Goal: Contribute content: Contribute content

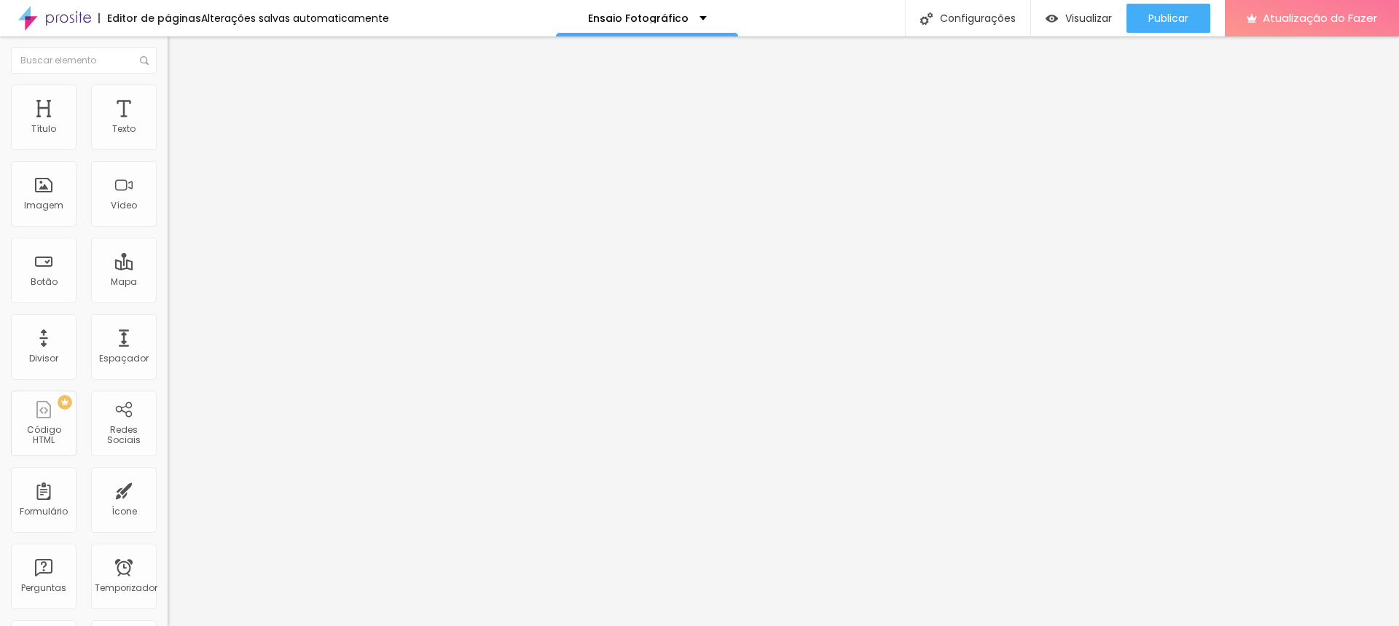
click at [168, 86] on li "Avançado" at bounding box center [252, 92] width 168 height 15
click at [168, 83] on img at bounding box center [174, 76] width 13 height 13
click at [168, 94] on img at bounding box center [174, 91] width 13 height 13
click at [168, 85] on li "Estilo" at bounding box center [252, 77] width 168 height 15
click at [168, 138] on font "Título 2" at bounding box center [192, 128] width 48 height 18
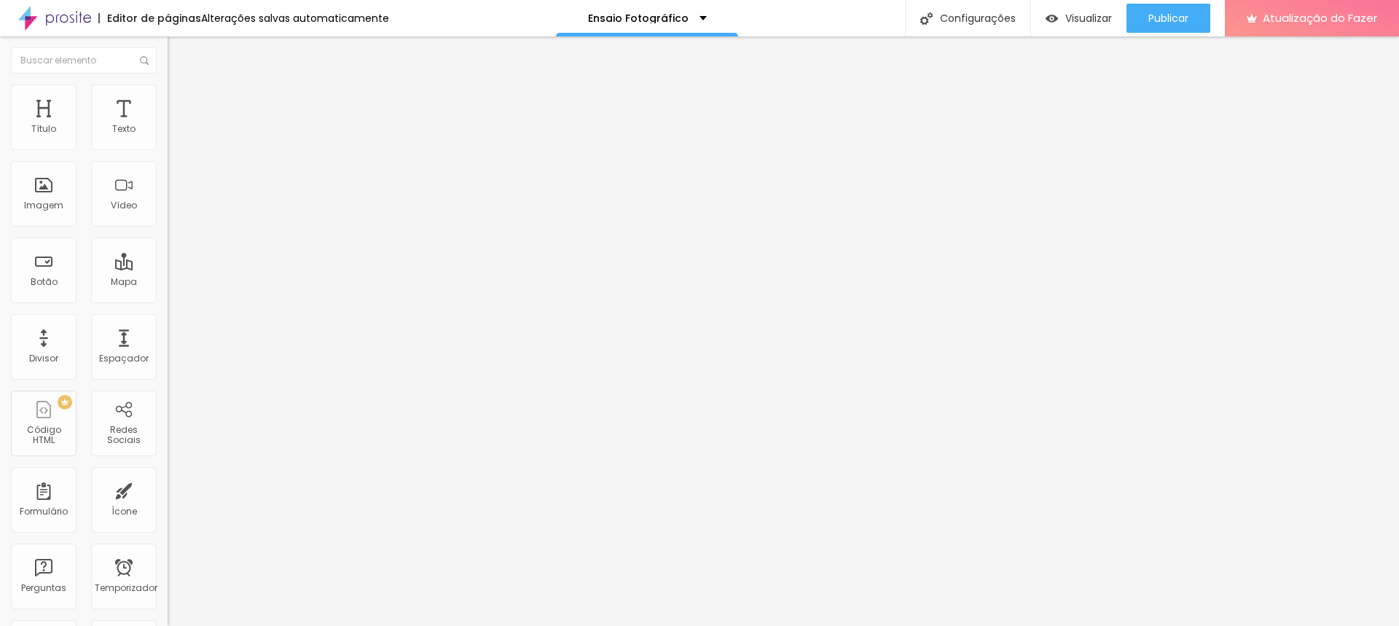
click at [168, 151] on font "Título 3" at bounding box center [189, 142] width 42 height 17
click at [168, 122] on div "Título 1 H1" at bounding box center [252, 115] width 168 height 15
click at [168, 138] on span "Titulo 2" at bounding box center [191, 128] width 47 height 18
click at [168, 178] on font "Título 6" at bounding box center [182, 172] width 28 height 11
click at [168, 168] on font "Título 5" at bounding box center [184, 161] width 33 height 12
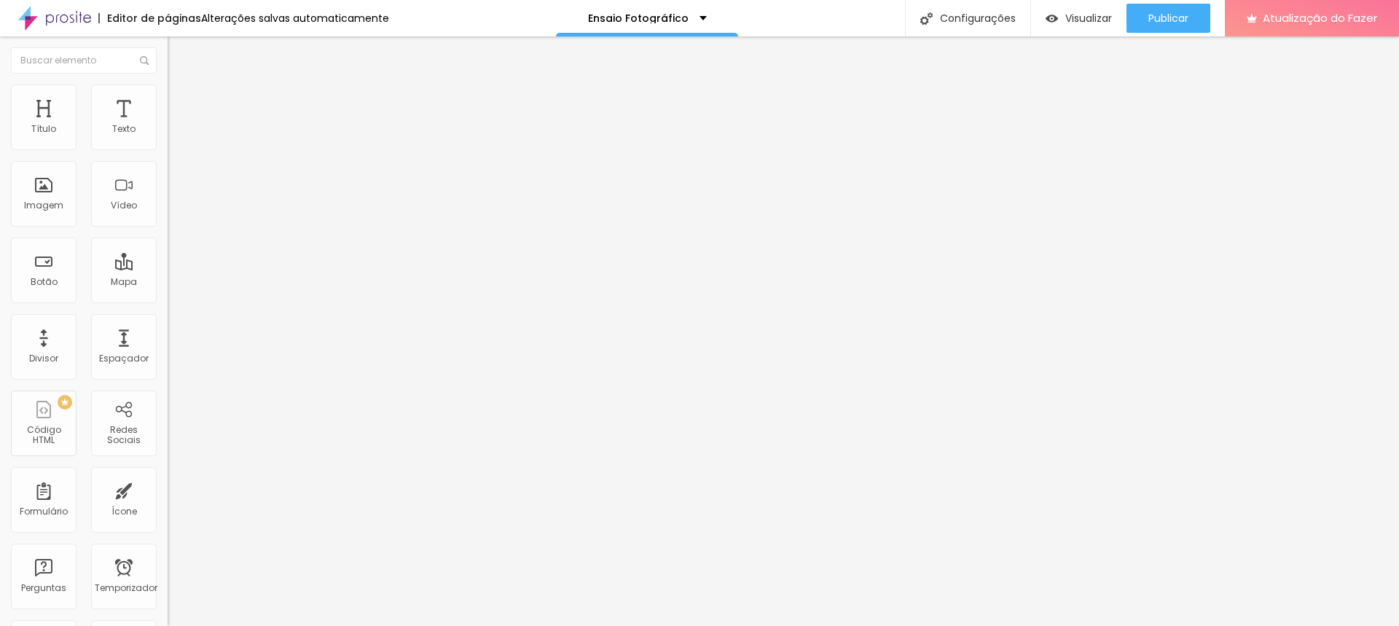
click at [168, 138] on span "Titulo 2" at bounding box center [191, 128] width 47 height 18
type input "49"
type input "48"
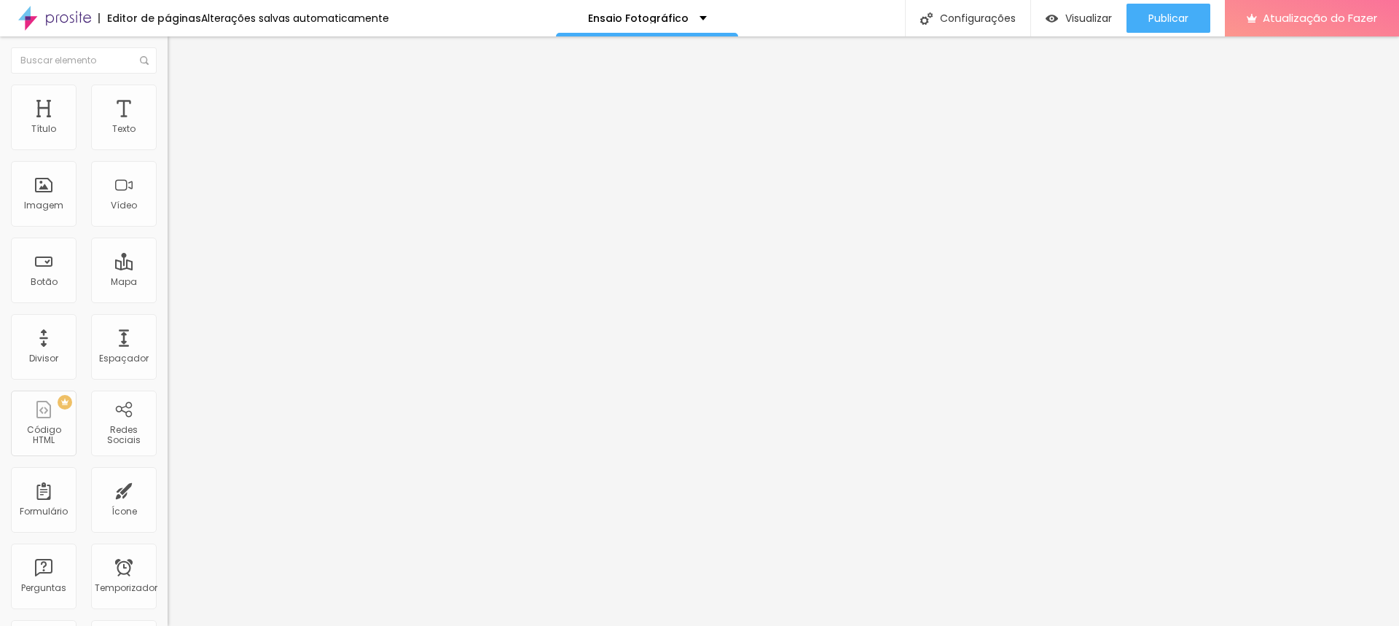
type input "47"
type input "46"
type input "45"
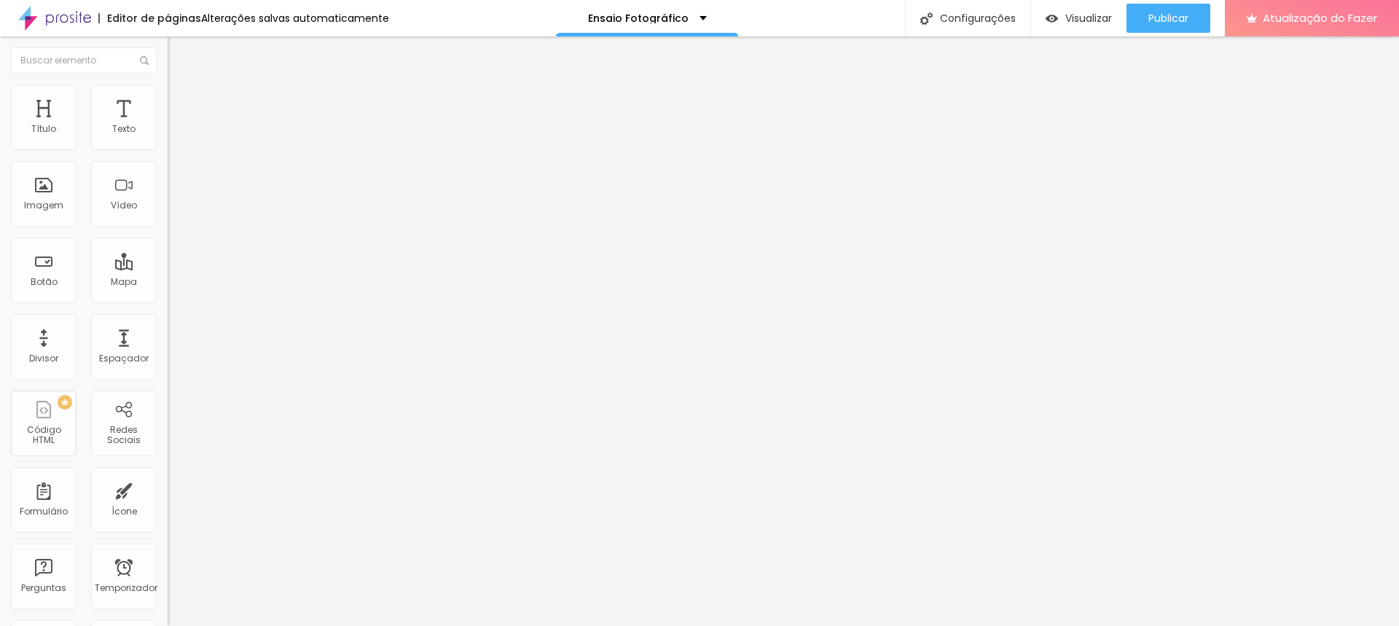
type input "45"
type input "44"
type input "43"
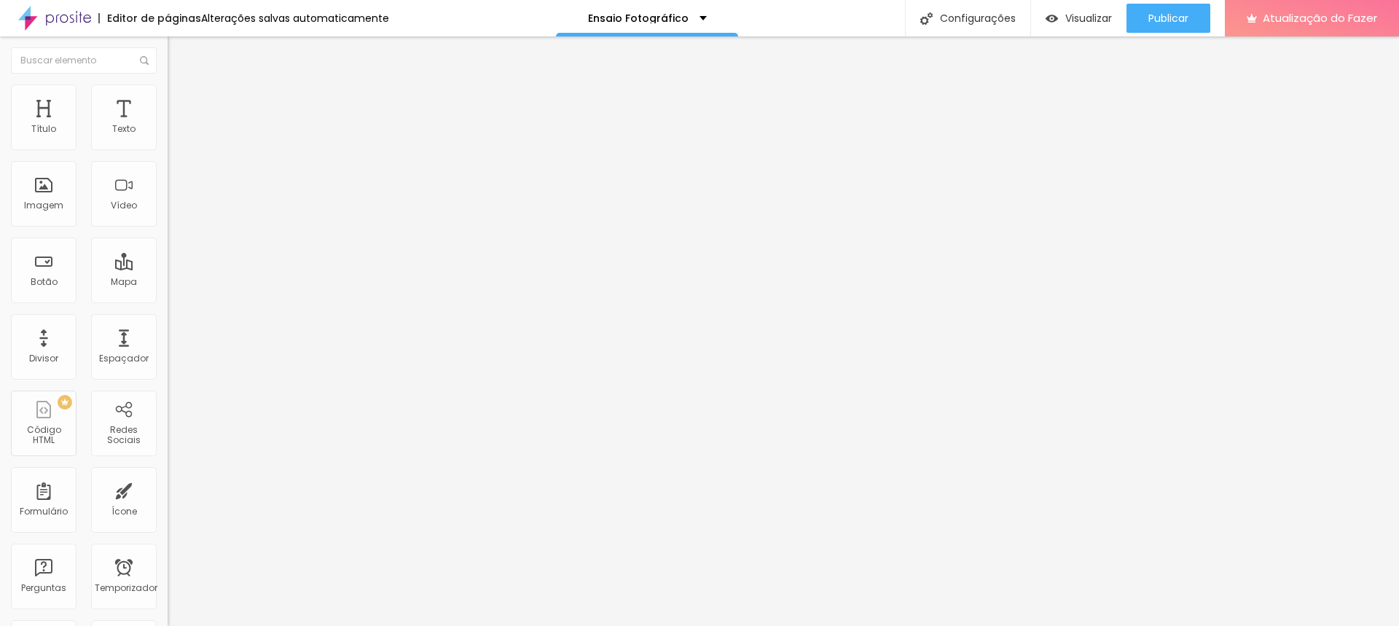
type input "42"
type input "41"
type input "39"
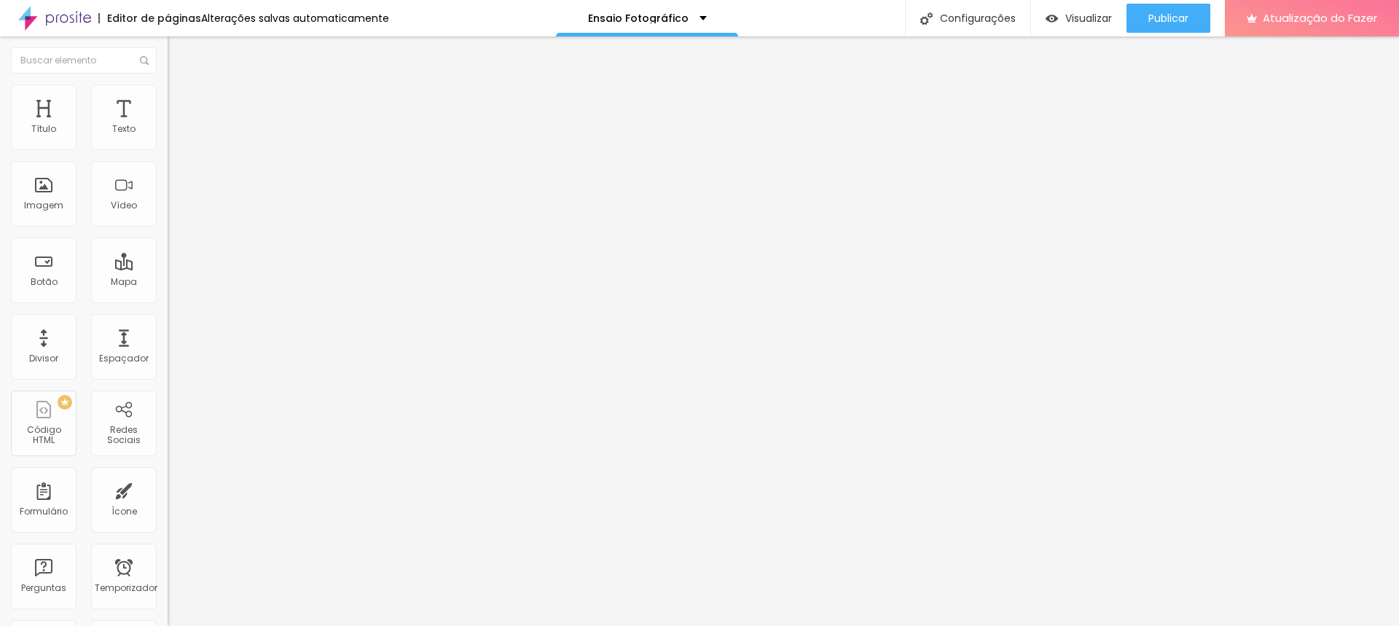
type input "39"
type input "38"
type input "37"
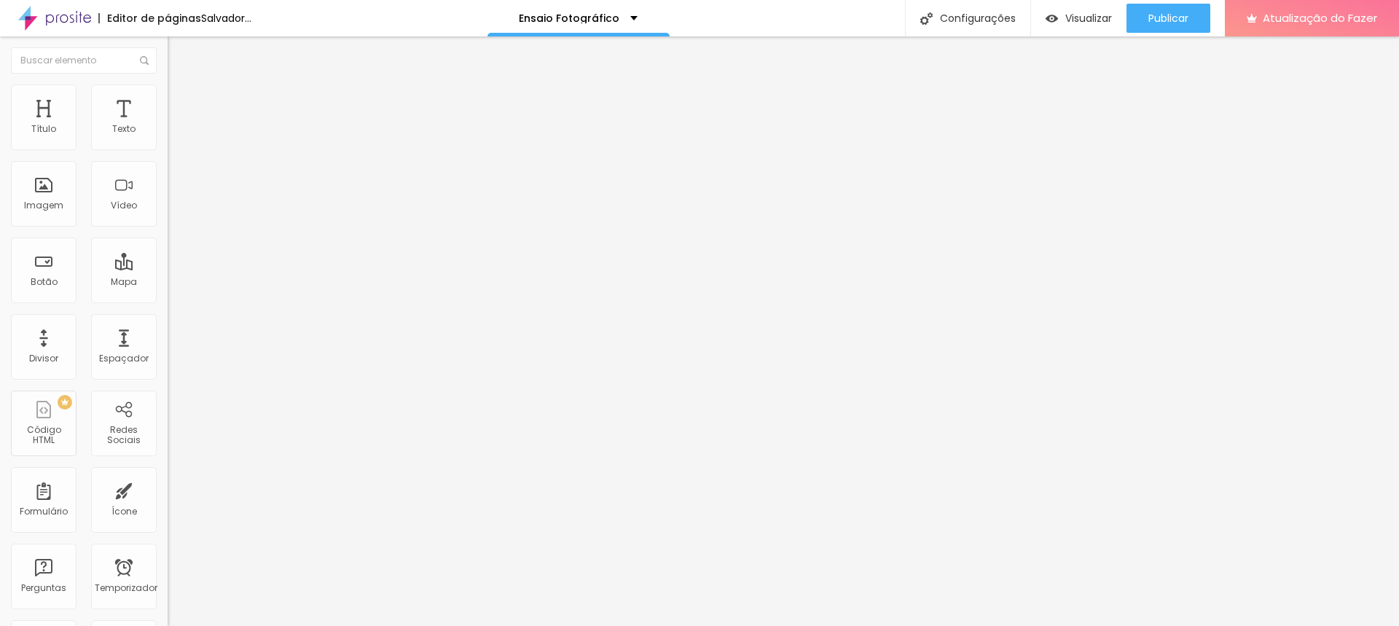
type input "36"
drag, startPoint x: 71, startPoint y: 308, endPoint x: 57, endPoint y: 313, distance: 15.2
type input "36"
click at [168, 345] on input "range" at bounding box center [215, 351] width 94 height 12
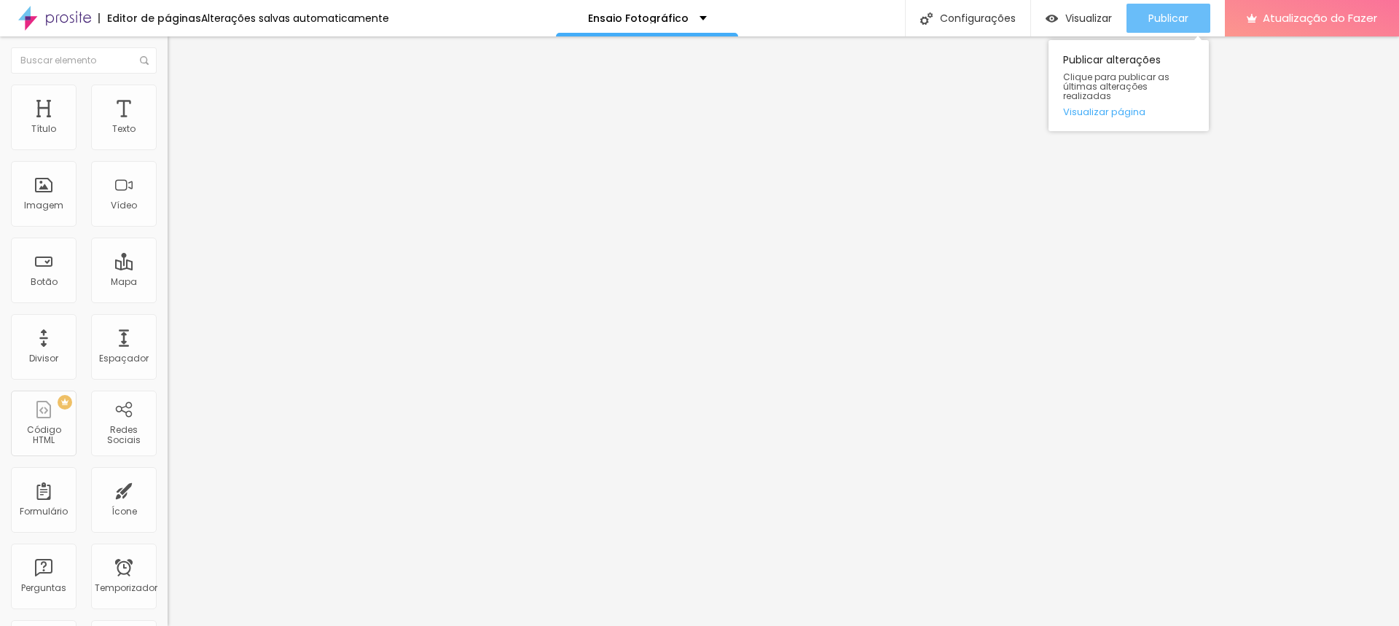
click at [1159, 26] on div "Publicar" at bounding box center [1168, 18] width 40 height 29
type input "47"
type input "37"
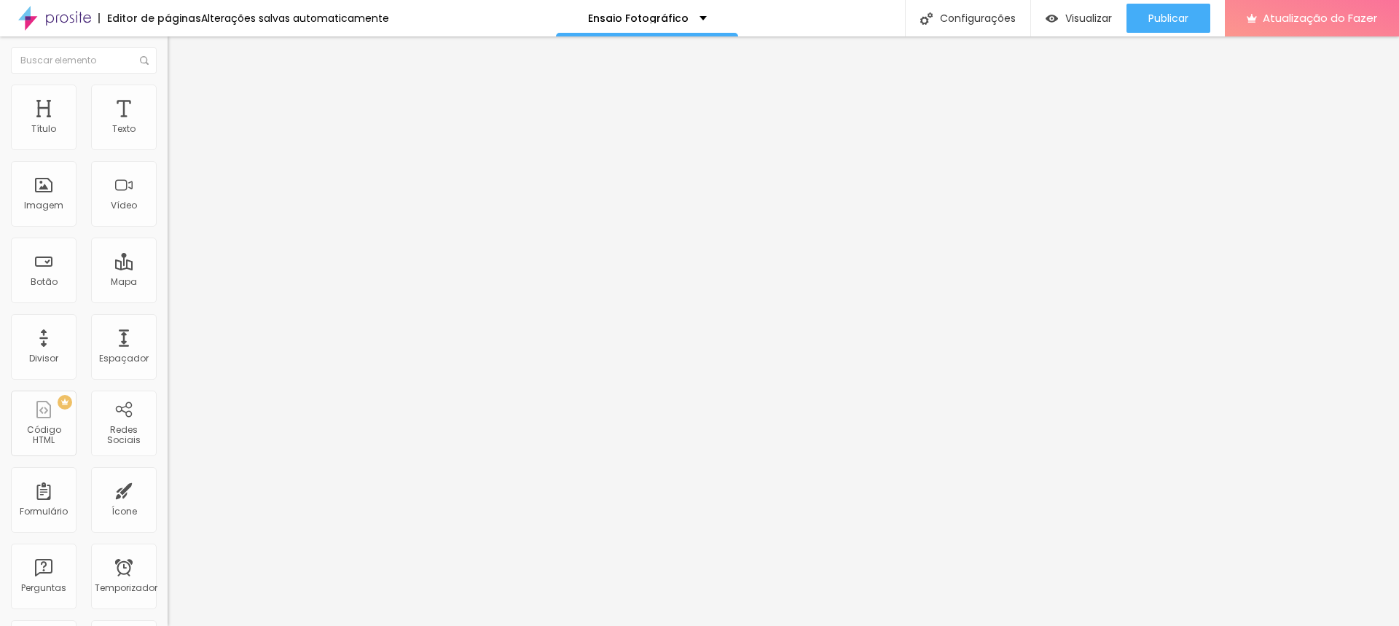
type input "38"
click at [168, 344] on input "range" at bounding box center [215, 350] width 94 height 12
click at [168, 87] on img at bounding box center [174, 91] width 13 height 13
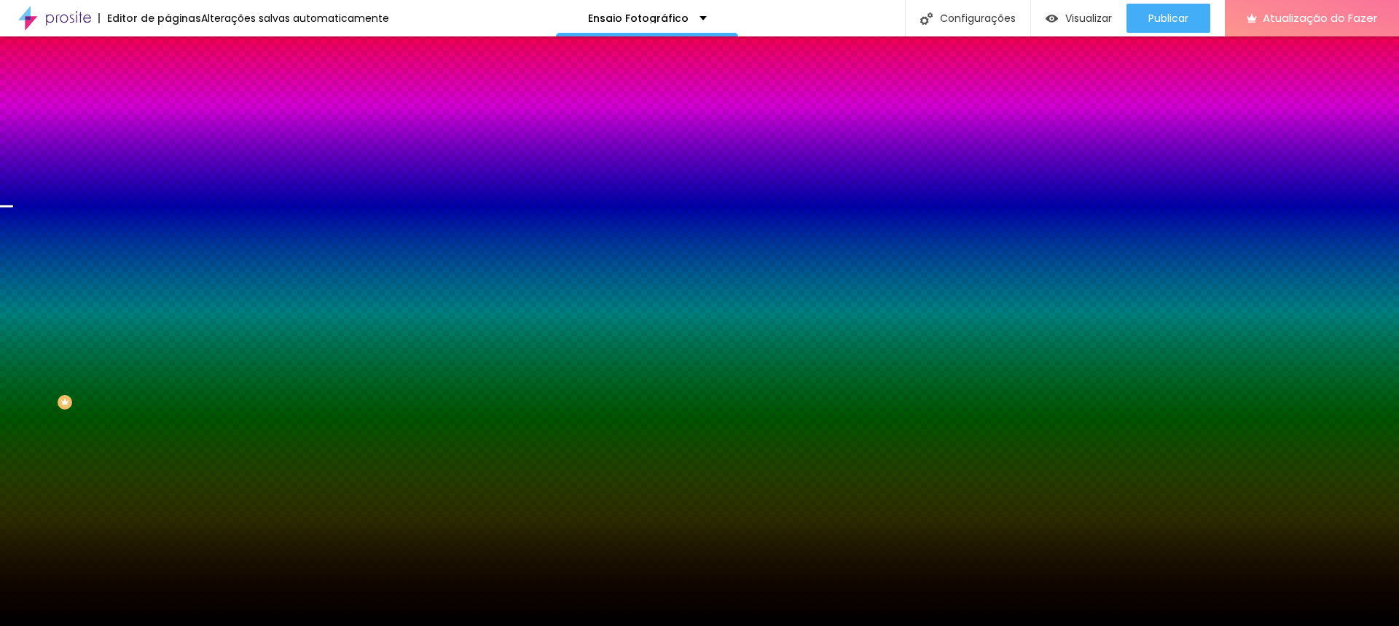
click at [168, 99] on li "Avançado" at bounding box center [252, 106] width 168 height 15
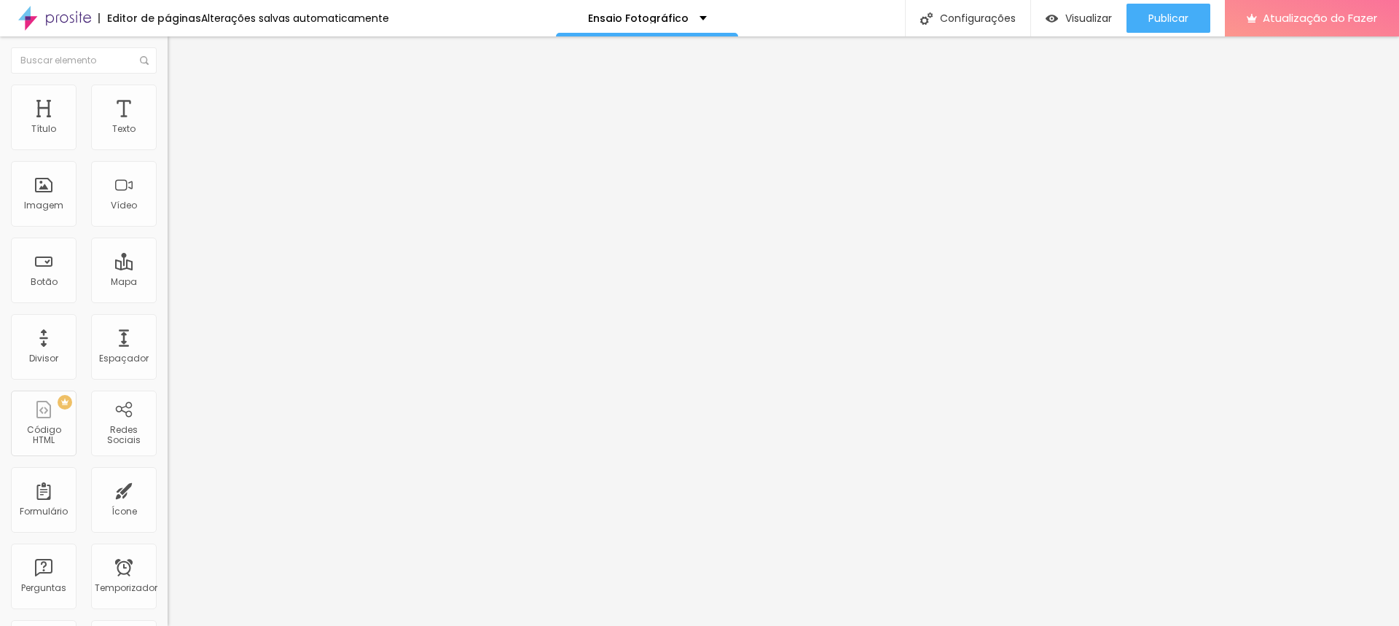
type input "15"
type input "20"
click at [168, 283] on input "range" at bounding box center [215, 289] width 94 height 12
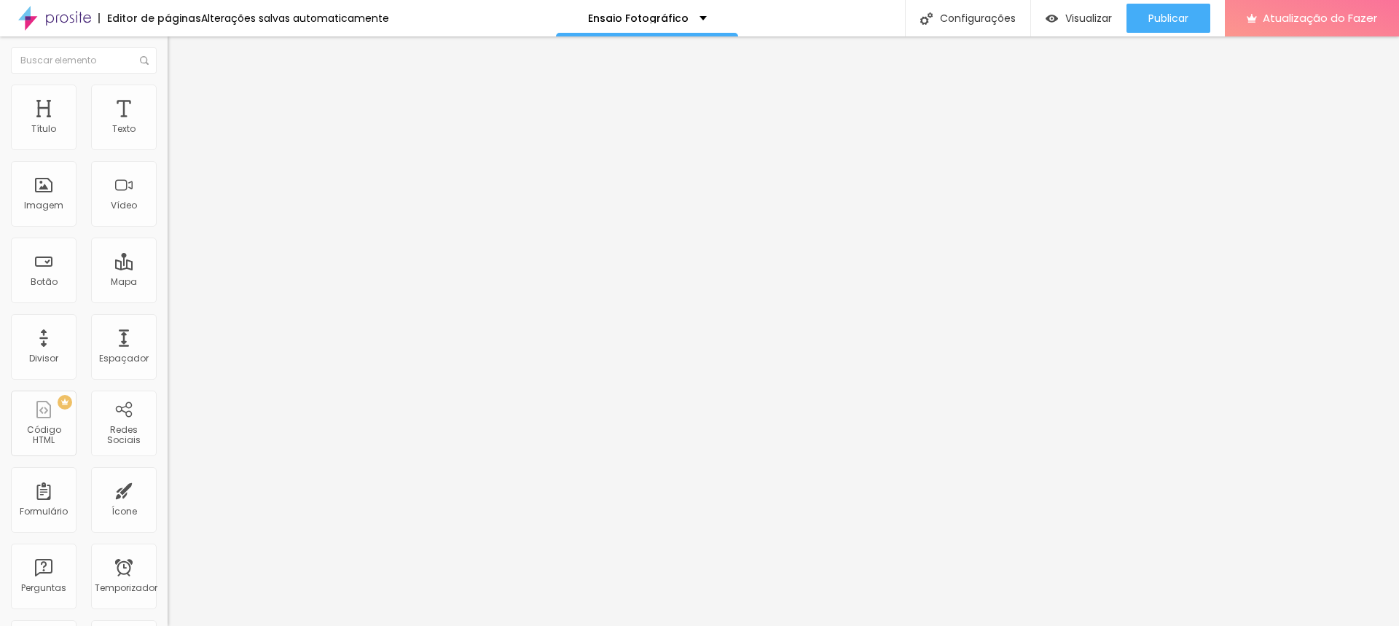
type input "255"
type input "245"
type input "239"
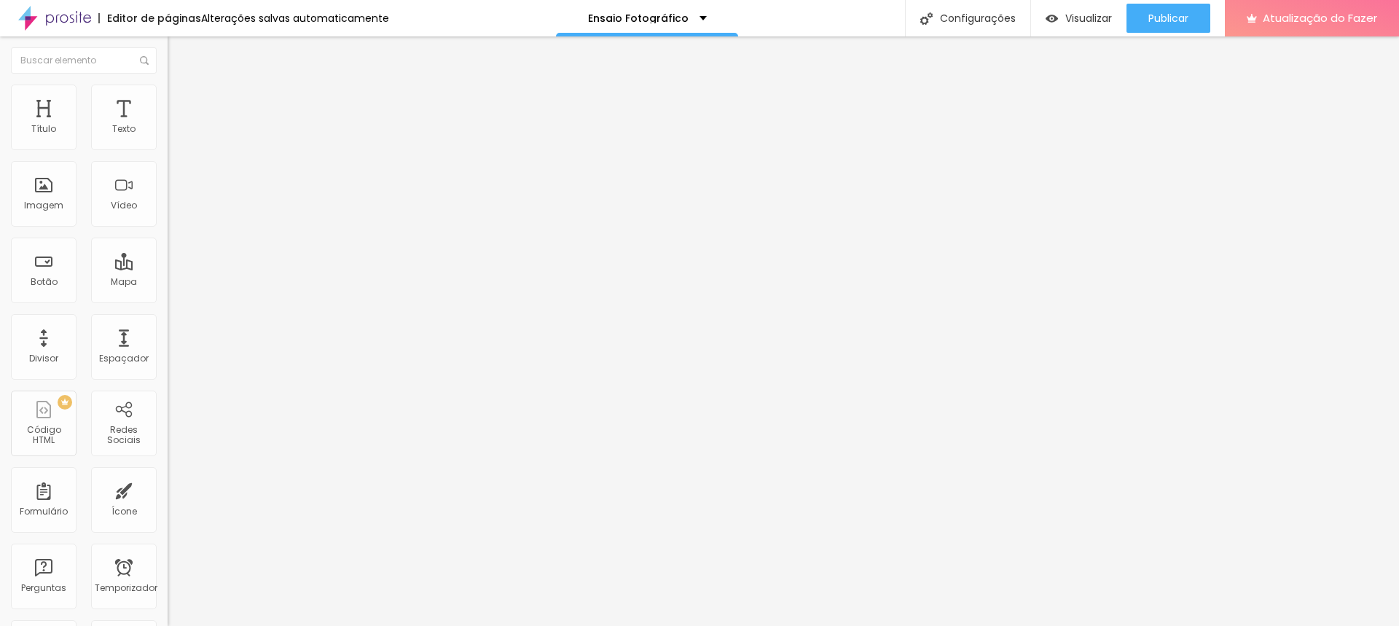
type input "239"
type input "234"
type input "218"
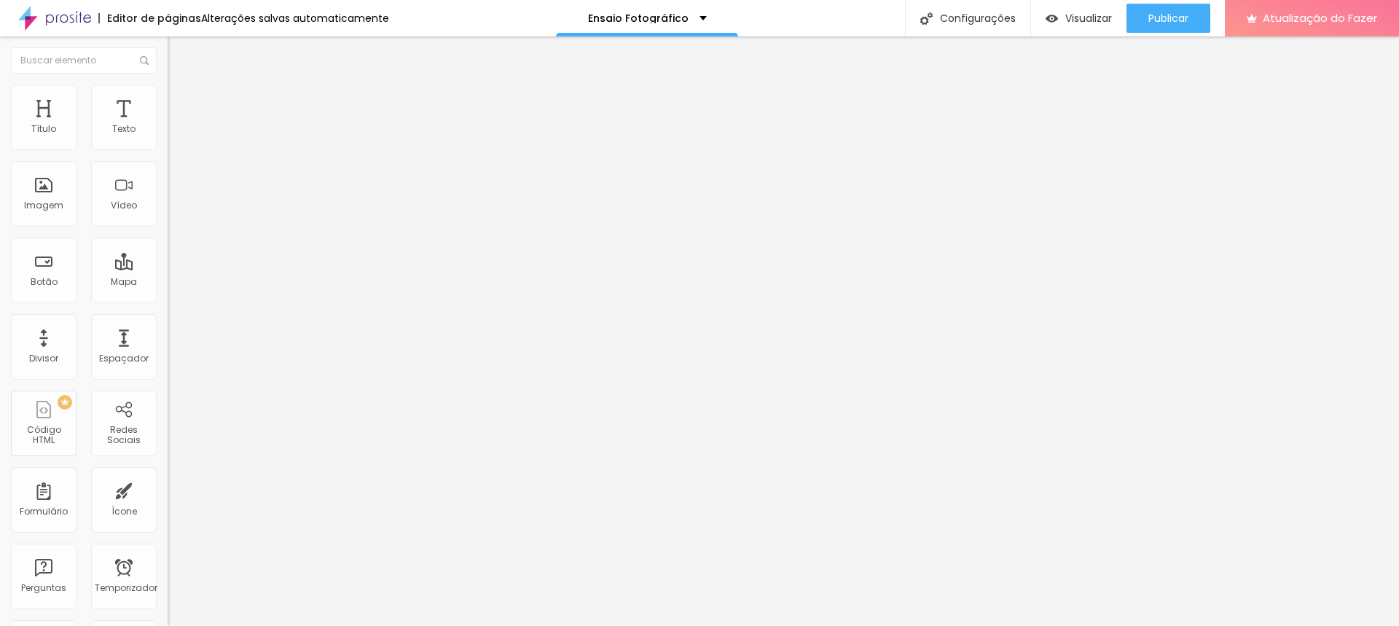
type input "197"
type input "192"
type input "181"
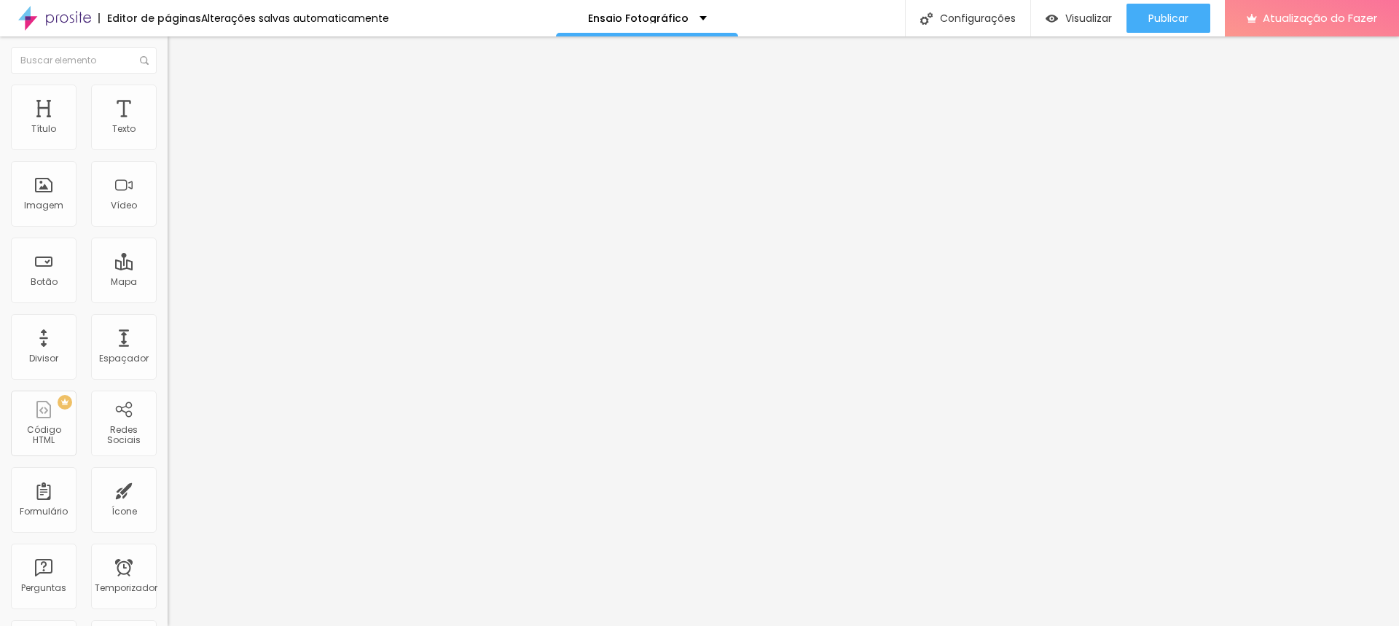
type input "181"
type input "155"
type input "150"
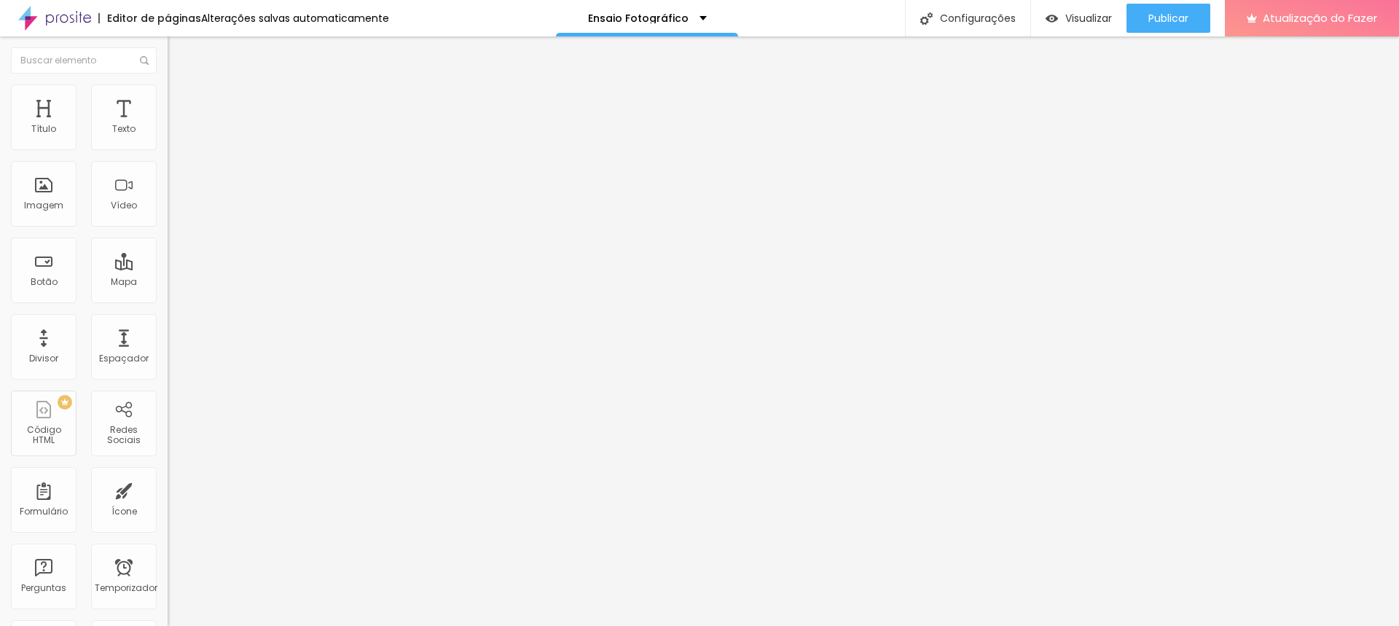
type input "144"
type input "139"
type input "134"
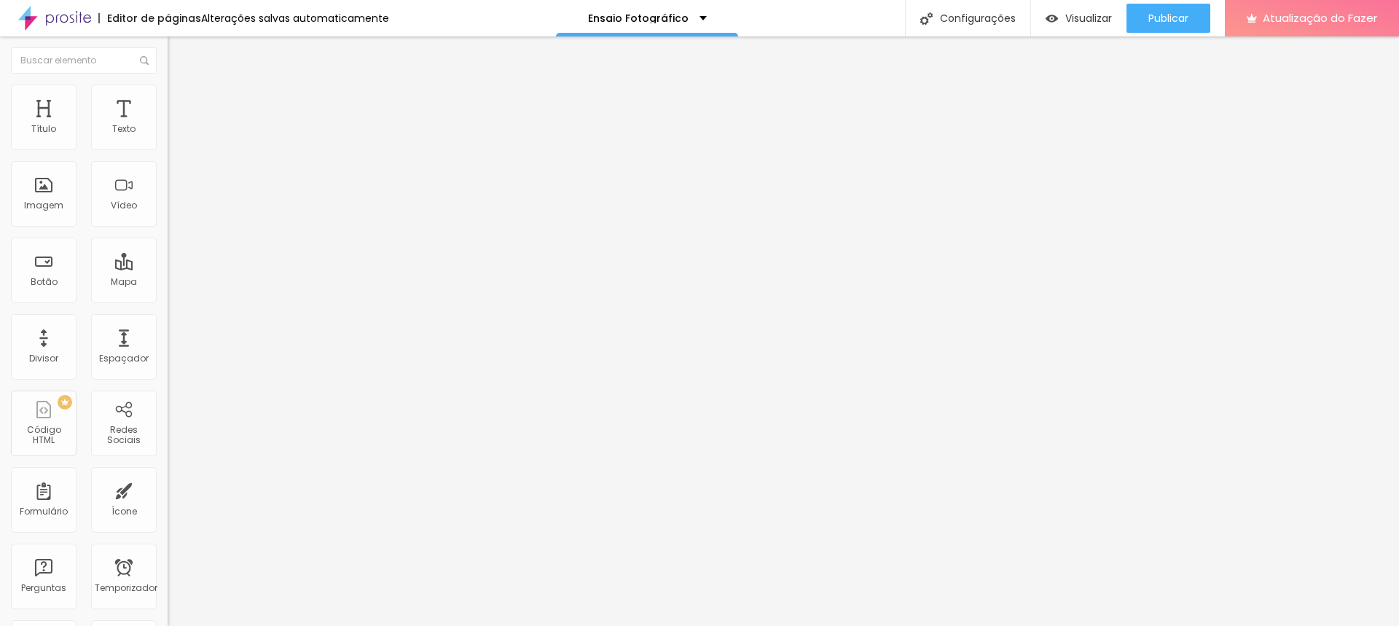
type input "134"
type input "129"
type input "123"
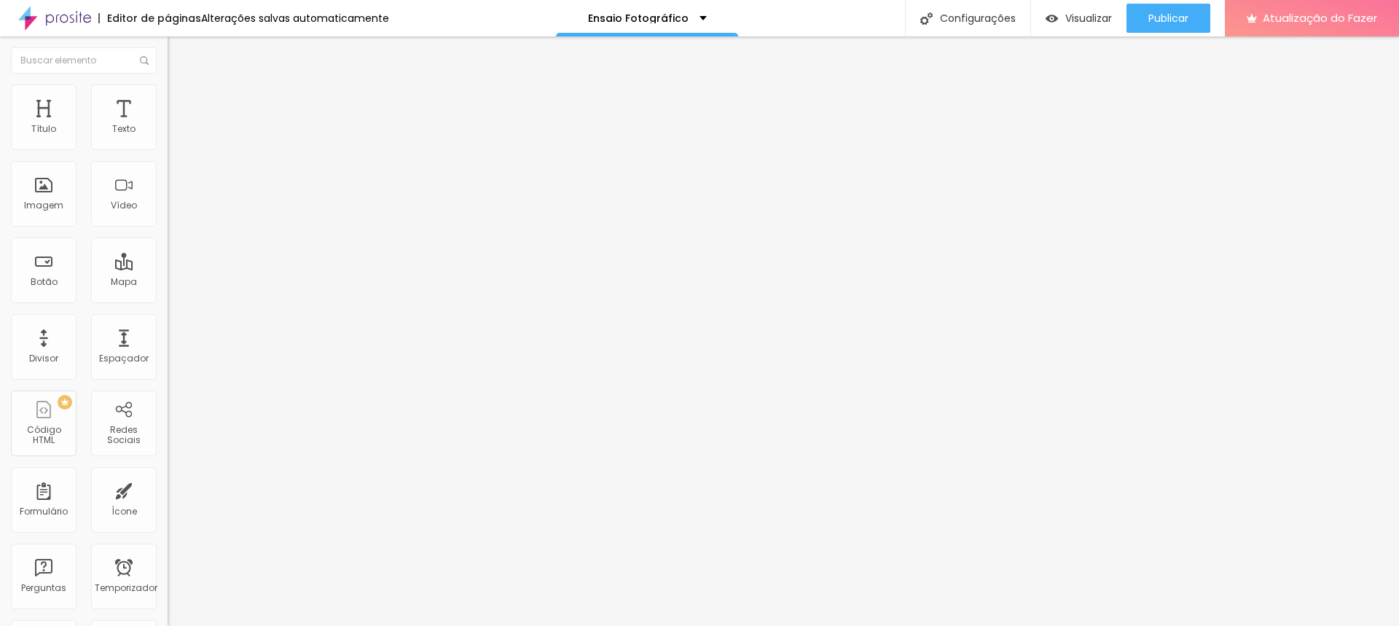
type input "118"
type input "113"
drag, startPoint x: 66, startPoint y: 175, endPoint x: 77, endPoint y: 184, distance: 14.5
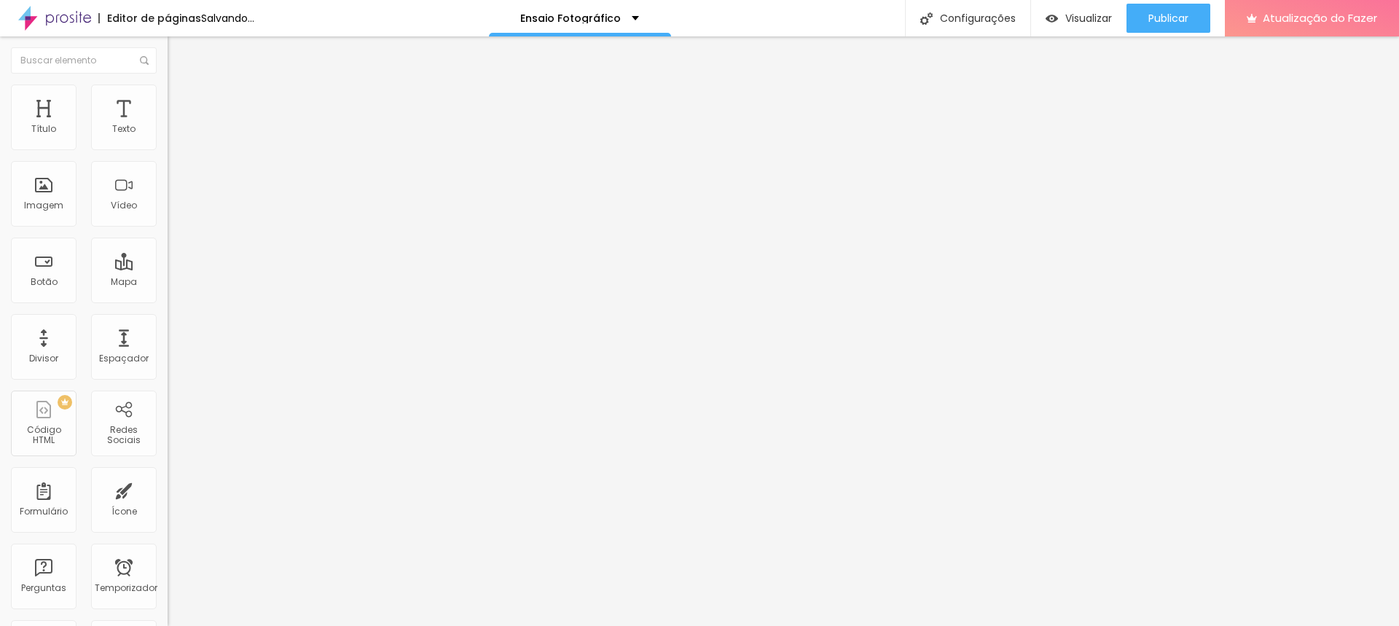
type input "123"
click at [168, 489] on input "range" at bounding box center [215, 495] width 94 height 12
type input "123"
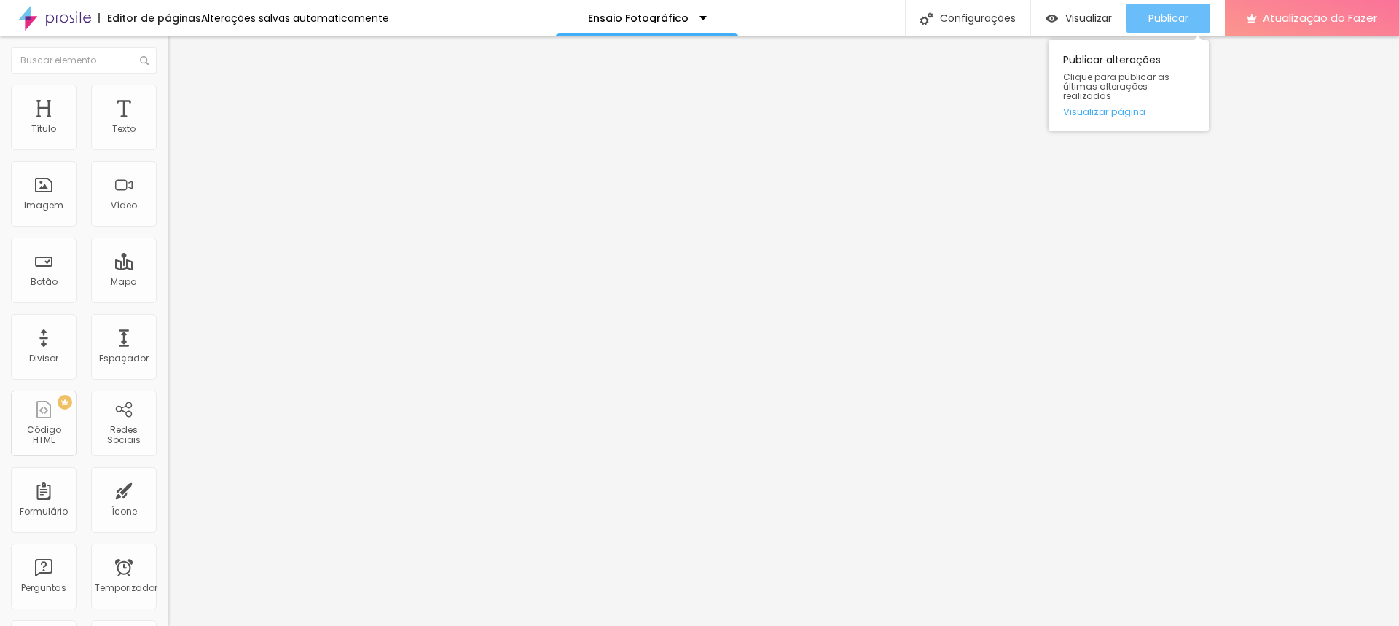
click at [1144, 17] on button "Publicar" at bounding box center [1168, 18] width 84 height 29
click at [1162, 15] on font "Publicar" at bounding box center [1168, 18] width 40 height 15
